Goal: Information Seeking & Learning: Learn about a topic

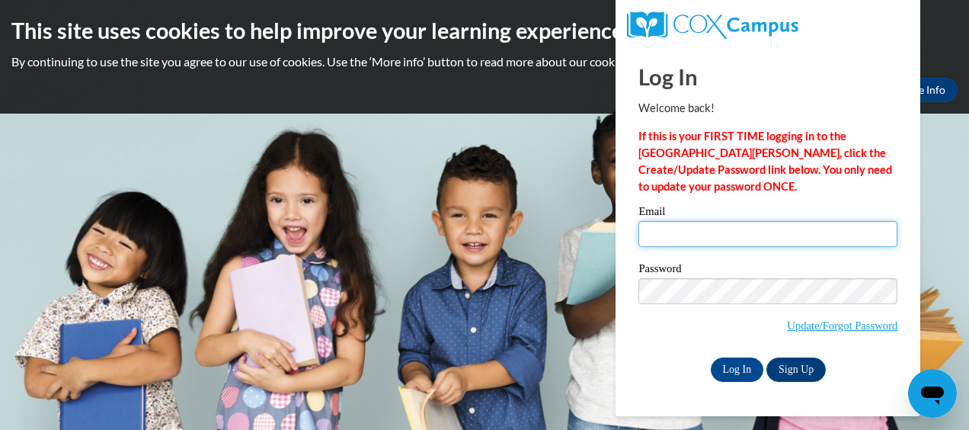
click at [703, 244] on input "Email" at bounding box center [767, 234] width 259 height 26
type input "jocelyn.douglas36@yahoo.com"
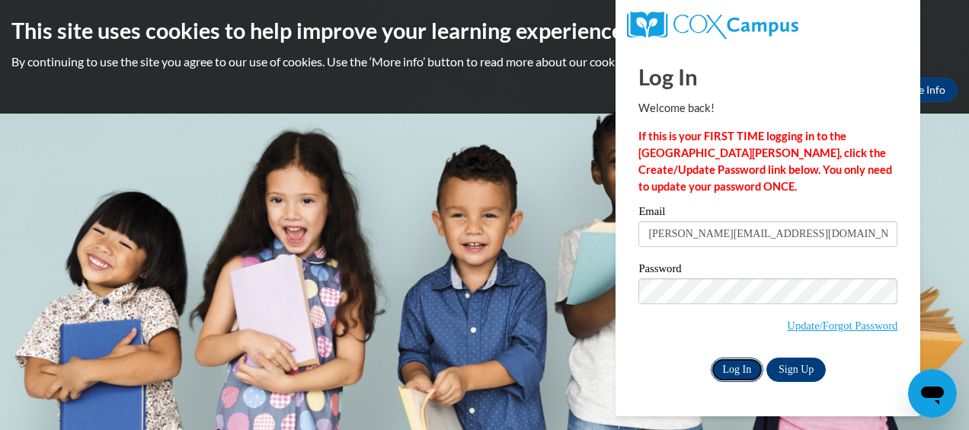
click at [742, 375] on input "Log In" at bounding box center [737, 369] width 53 height 24
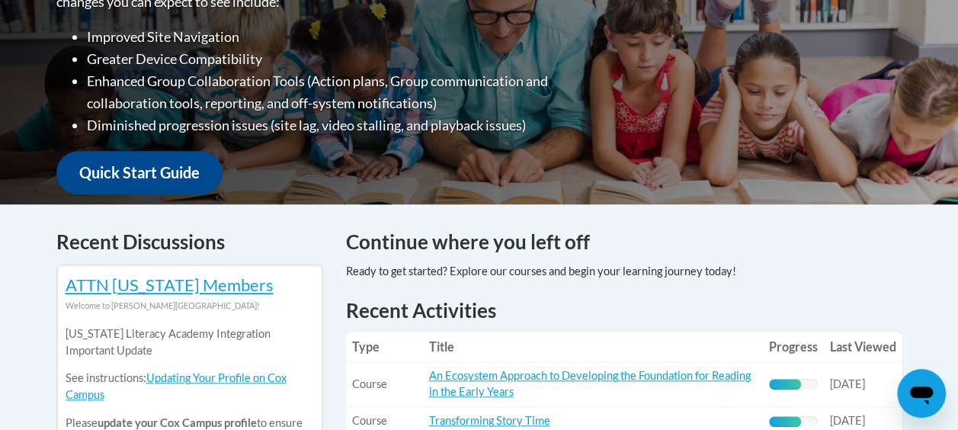
scroll to position [640, 0]
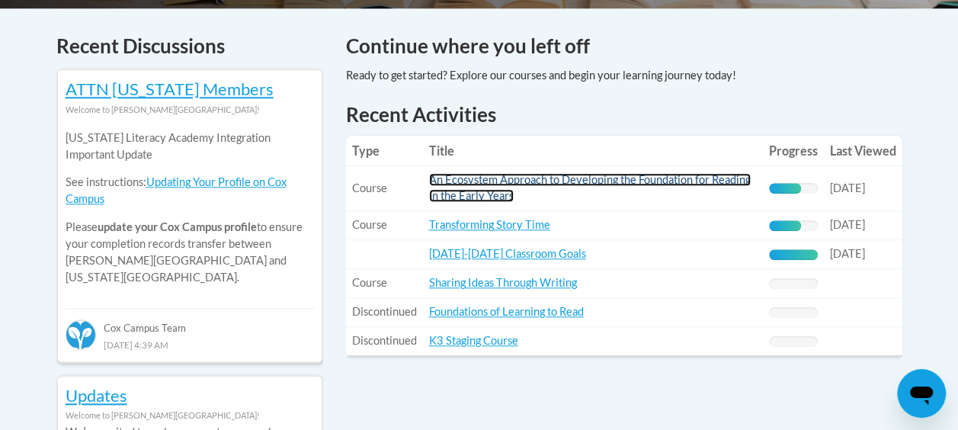
click at [638, 177] on link "An Ecosystem Approach to Developing the Foundation for Reading in the Early Yea…" at bounding box center [589, 187] width 321 height 29
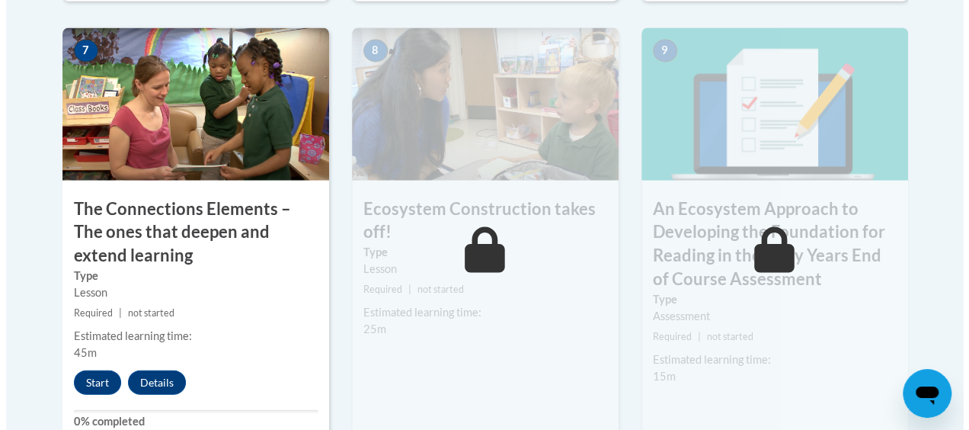
scroll to position [1547, 0]
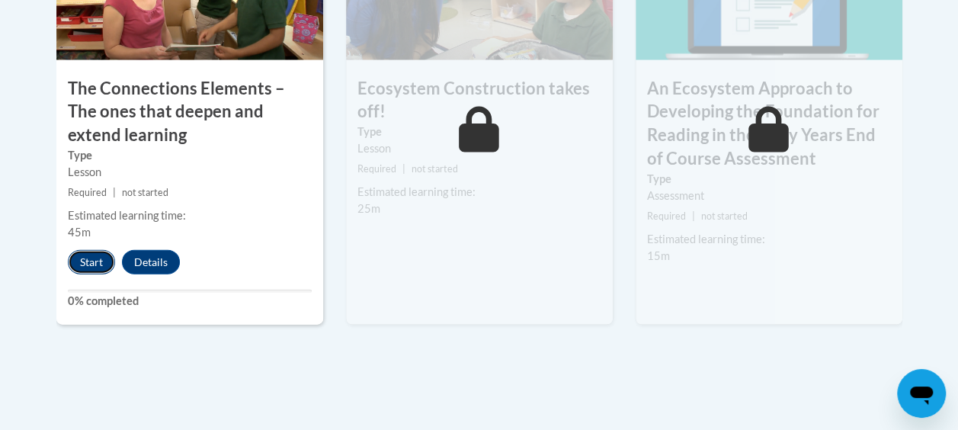
click at [101, 264] on button "Start" at bounding box center [91, 262] width 47 height 24
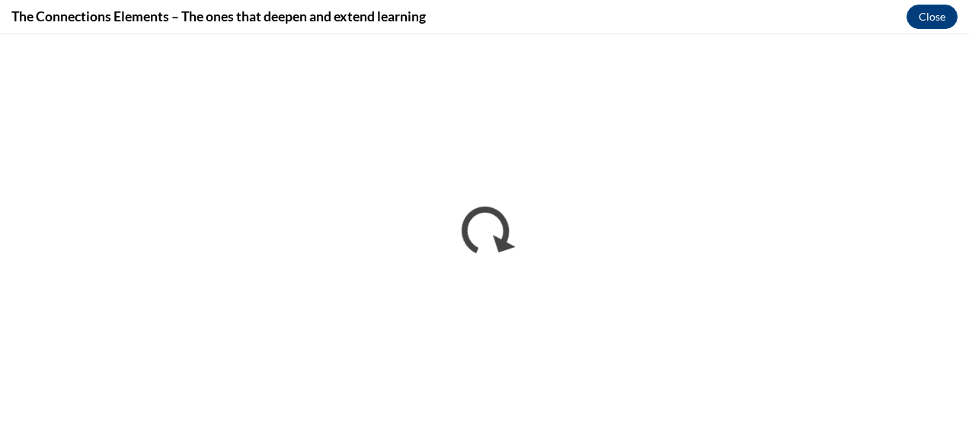
scroll to position [0, 0]
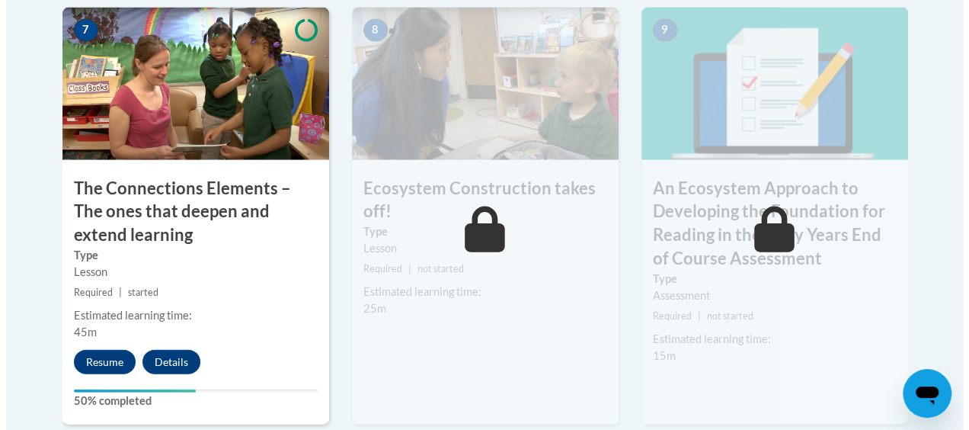
scroll to position [1447, 0]
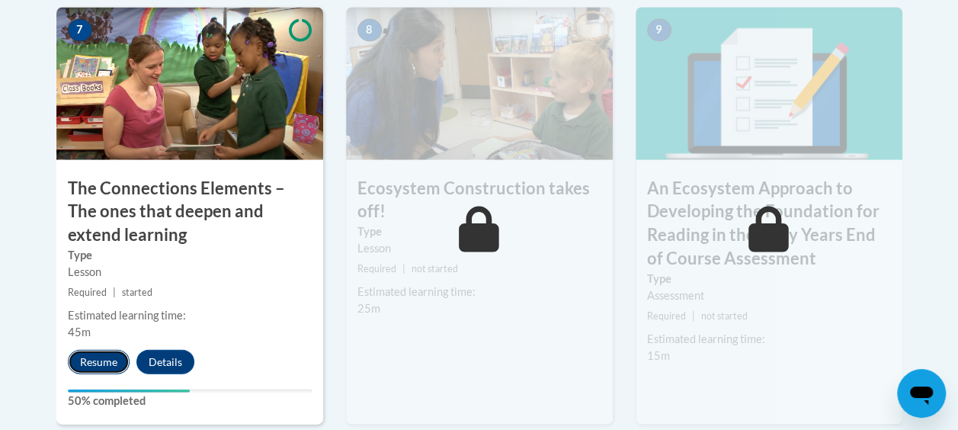
click at [111, 350] on button "Resume" at bounding box center [99, 362] width 62 height 24
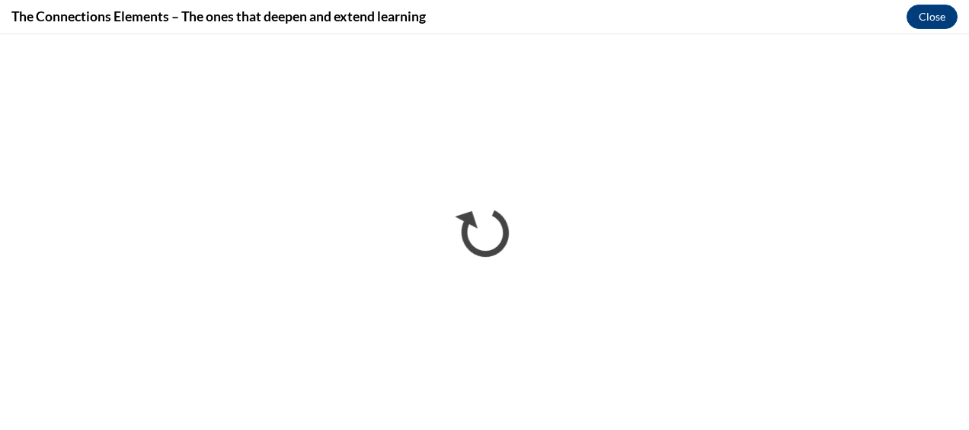
scroll to position [0, 0]
